Goal: Entertainment & Leisure: Consume media (video, audio)

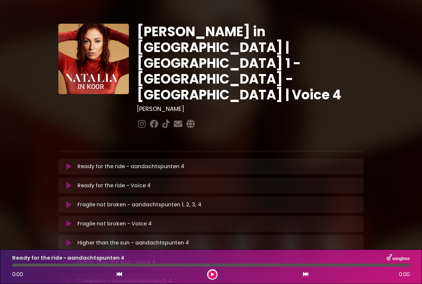
click at [305, 276] on icon at bounding box center [305, 274] width 5 height 5
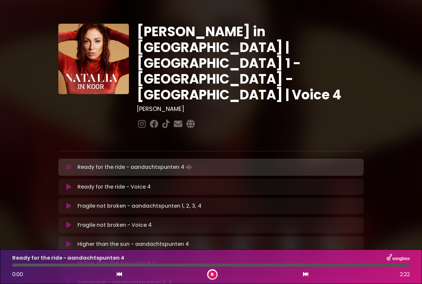
click at [305, 276] on icon at bounding box center [305, 274] width 5 height 5
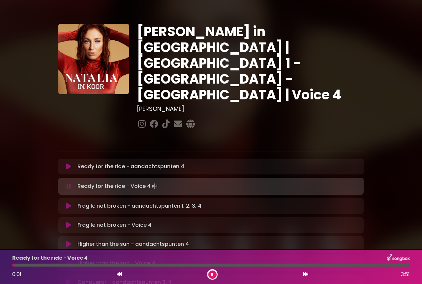
click at [68, 280] on icon at bounding box center [68, 283] width 5 height 7
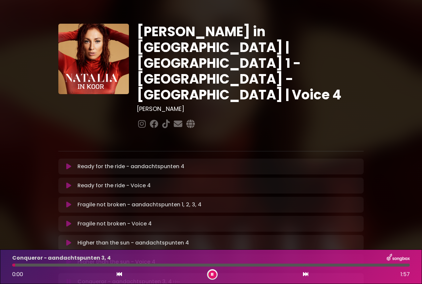
click at [305, 276] on icon at bounding box center [305, 274] width 5 height 5
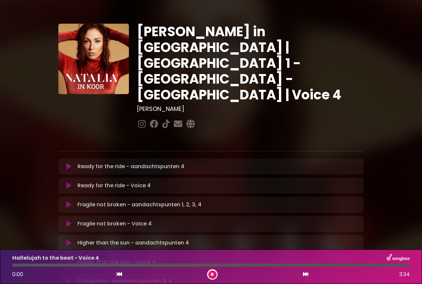
click at [305, 276] on icon at bounding box center [305, 274] width 5 height 5
click at [305, 275] on icon at bounding box center [305, 274] width 5 height 5
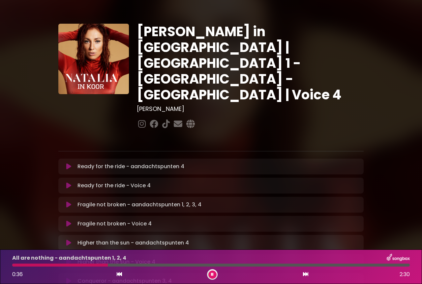
click at [121, 277] on icon at bounding box center [119, 274] width 5 height 5
click at [305, 275] on icon at bounding box center [305, 274] width 5 height 5
click at [120, 275] on icon at bounding box center [119, 274] width 5 height 5
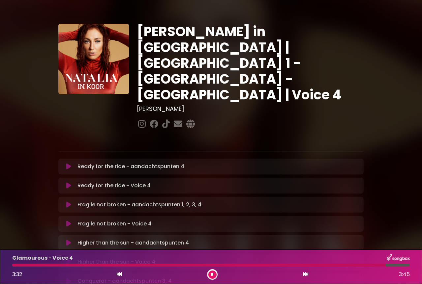
click at [118, 274] on icon at bounding box center [119, 274] width 5 height 5
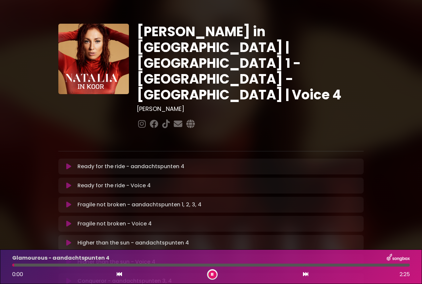
click at [306, 274] on icon at bounding box center [305, 274] width 5 height 5
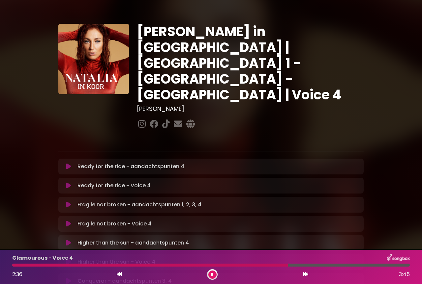
click at [306, 274] on icon at bounding box center [305, 274] width 5 height 5
click at [119, 274] on icon at bounding box center [119, 274] width 5 height 5
click at [305, 274] on icon at bounding box center [305, 274] width 5 height 5
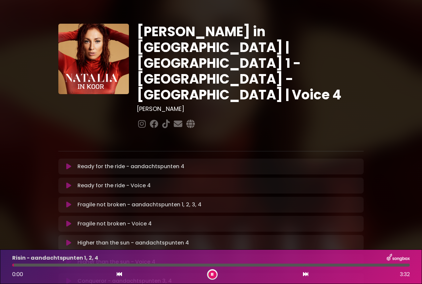
click at [305, 274] on icon at bounding box center [305, 274] width 5 height 5
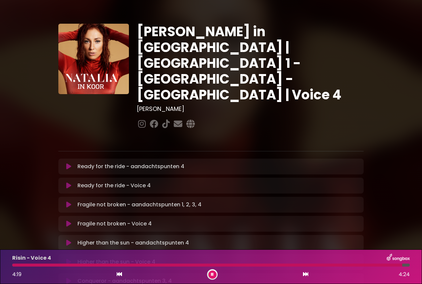
click at [305, 274] on icon at bounding box center [305, 274] width 5 height 5
click at [122, 273] on button at bounding box center [119, 275] width 6 height 9
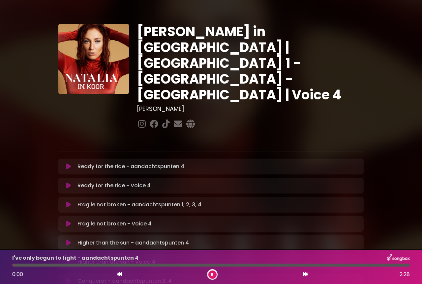
click at [306, 277] on icon at bounding box center [305, 274] width 5 height 5
